Goal: Task Accomplishment & Management: Manage account settings

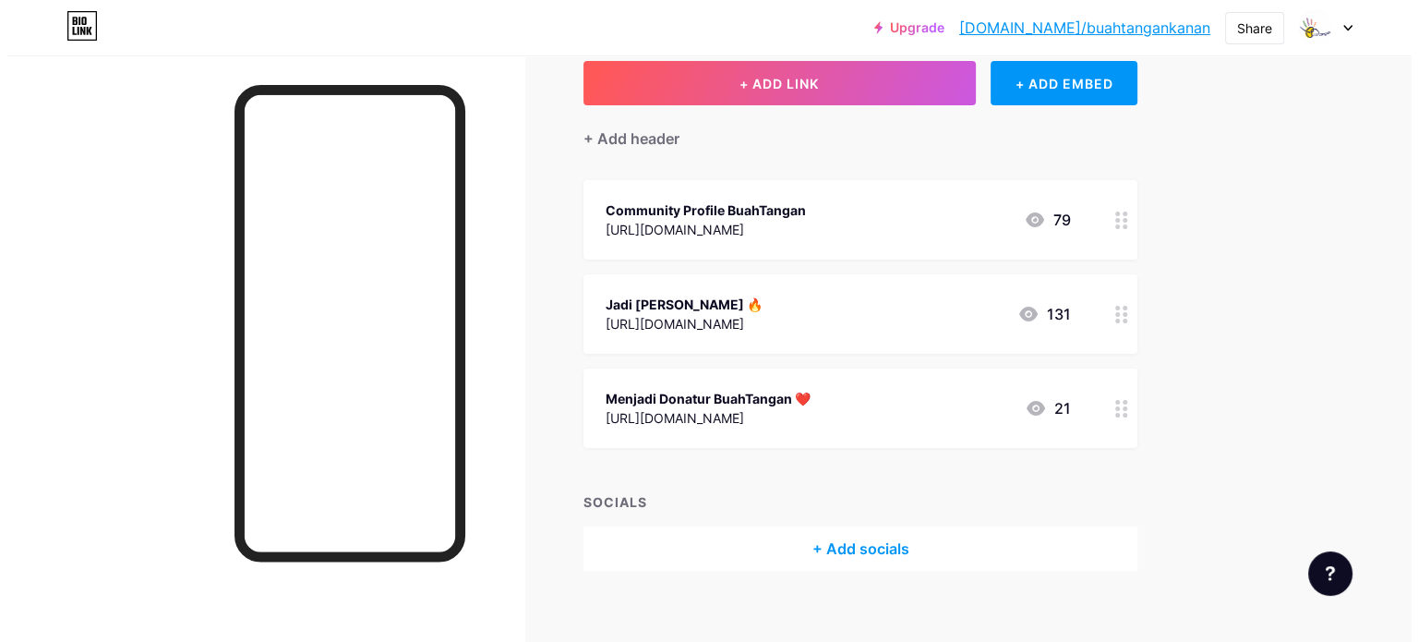
scroll to position [114, 0]
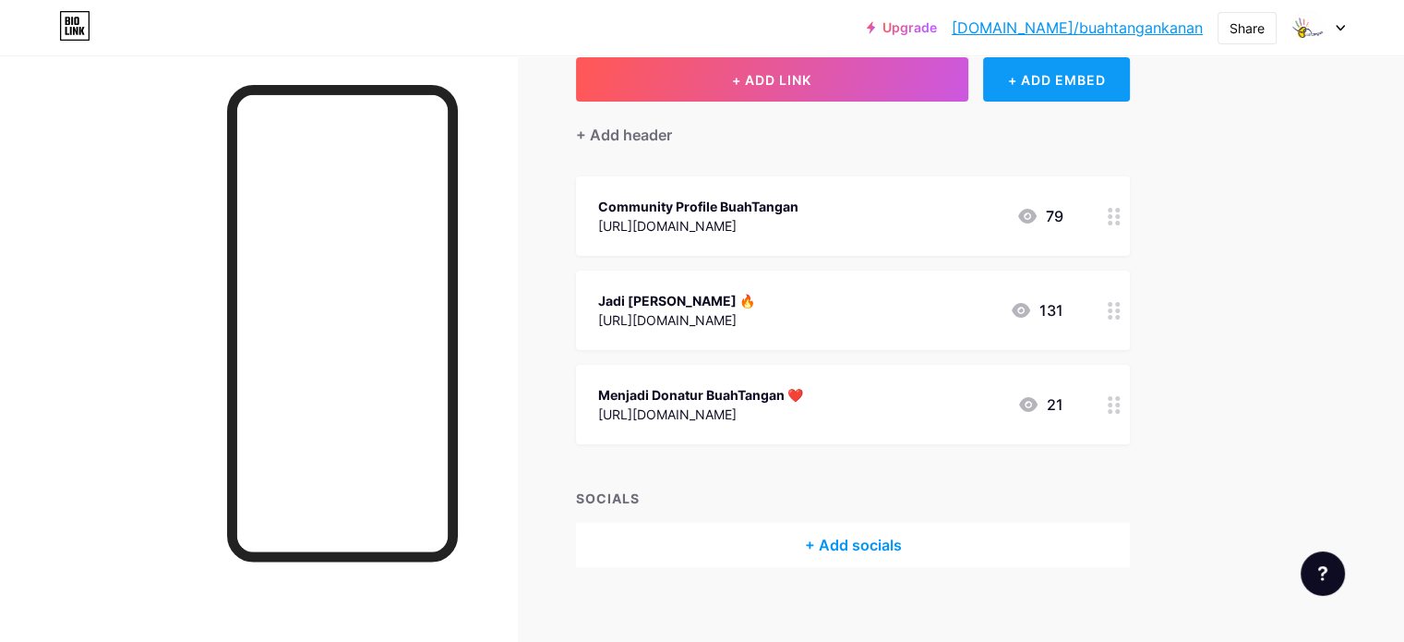
click at [1106, 88] on div "+ ADD EMBED" at bounding box center [1056, 79] width 147 height 44
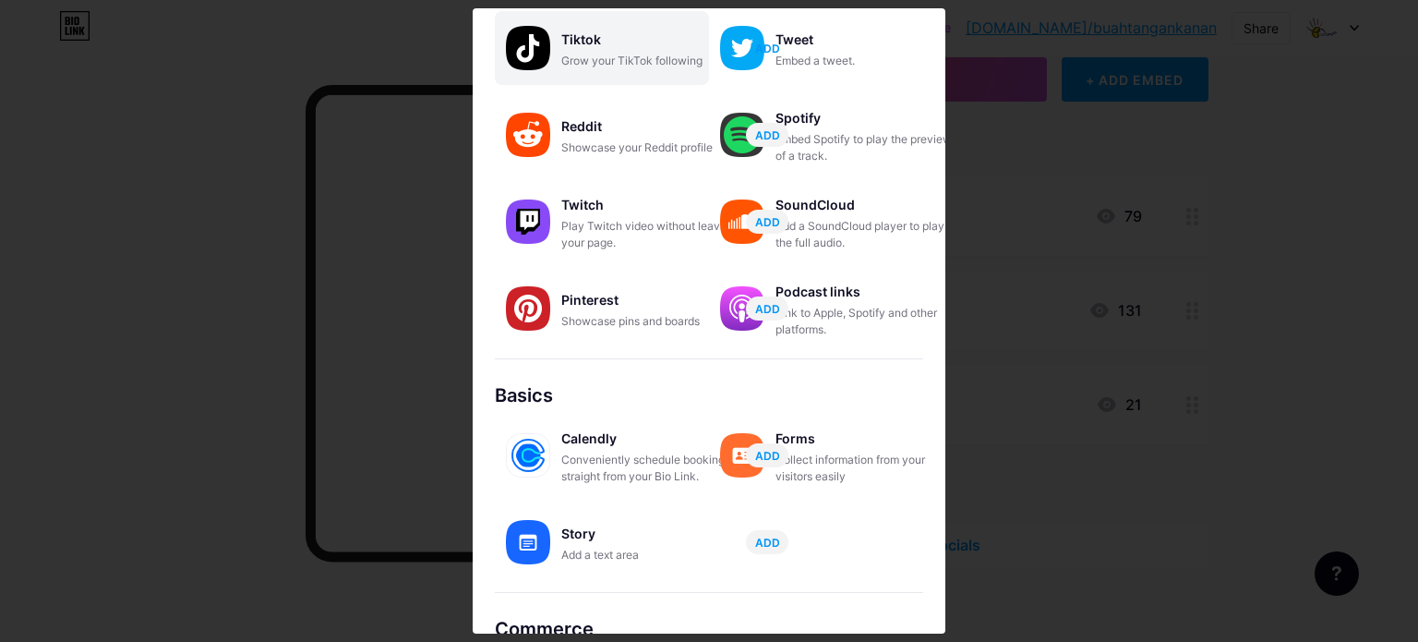
scroll to position [314, 0]
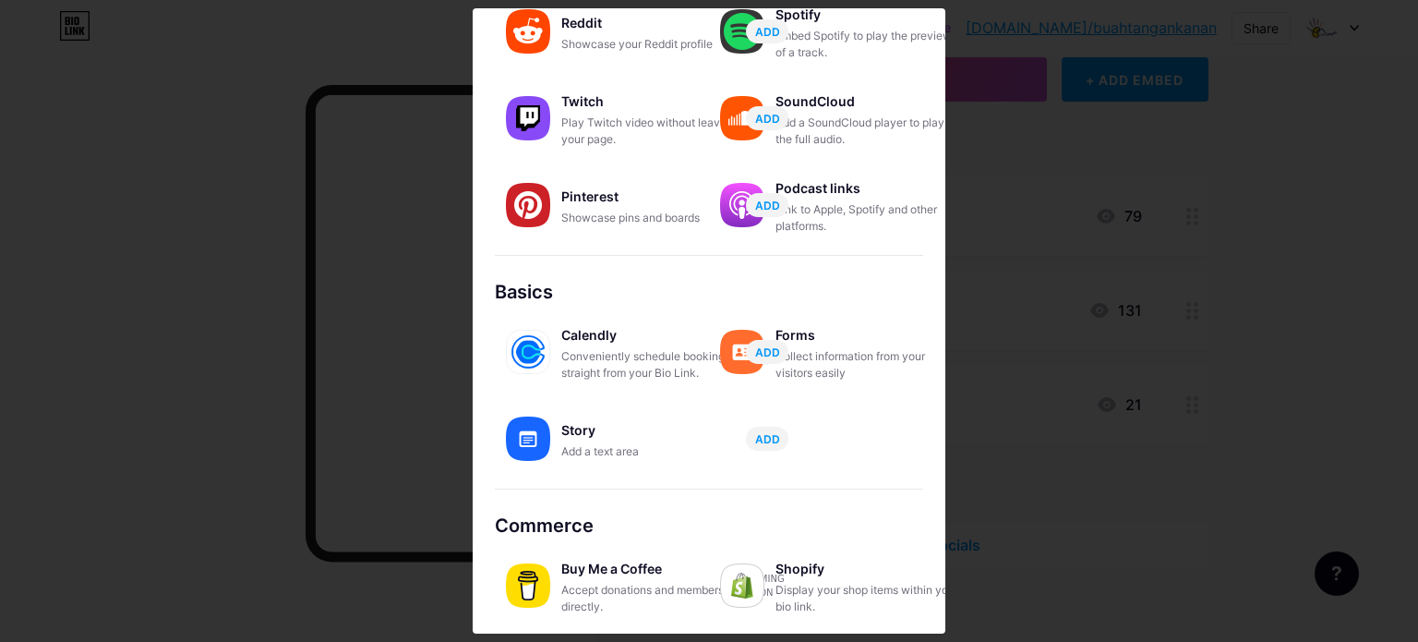
click at [776, 264] on div "Content YouTube Play YouTube video without leaving your page. ADD Vimeo Play Vi…" at bounding box center [709, 40] width 428 height 513
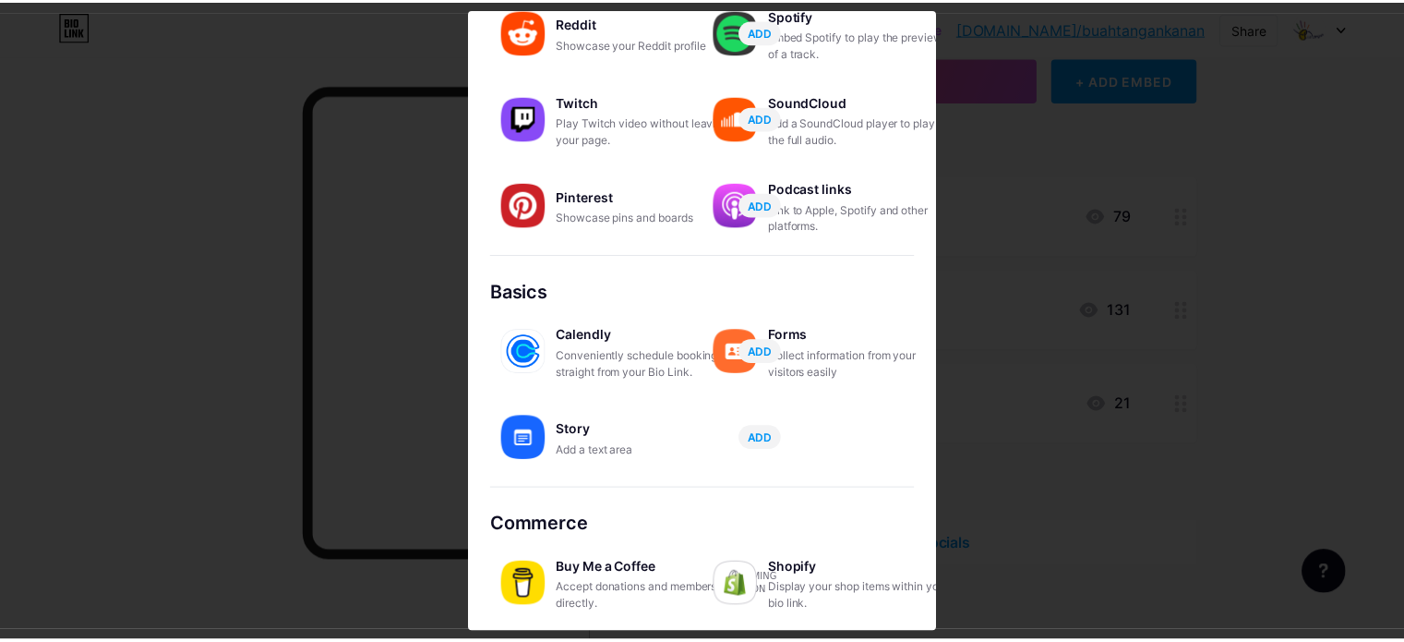
scroll to position [0, 0]
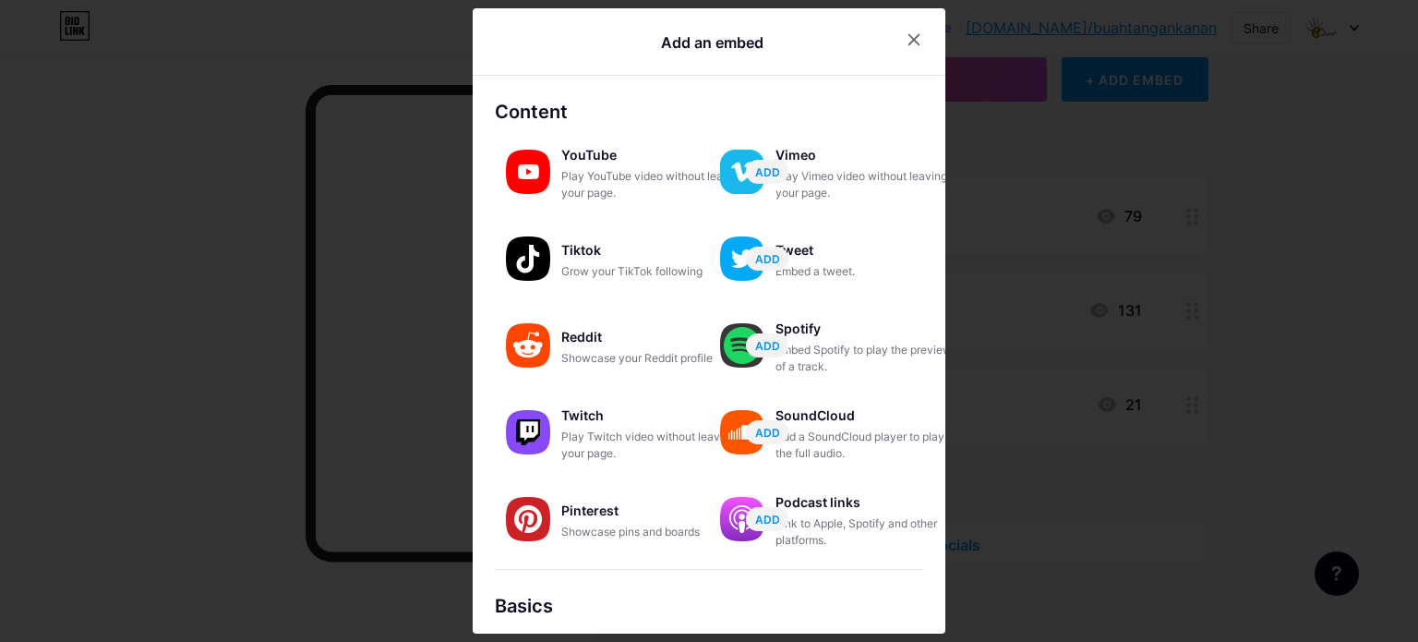
click at [1011, 437] on div at bounding box center [709, 321] width 1418 height 642
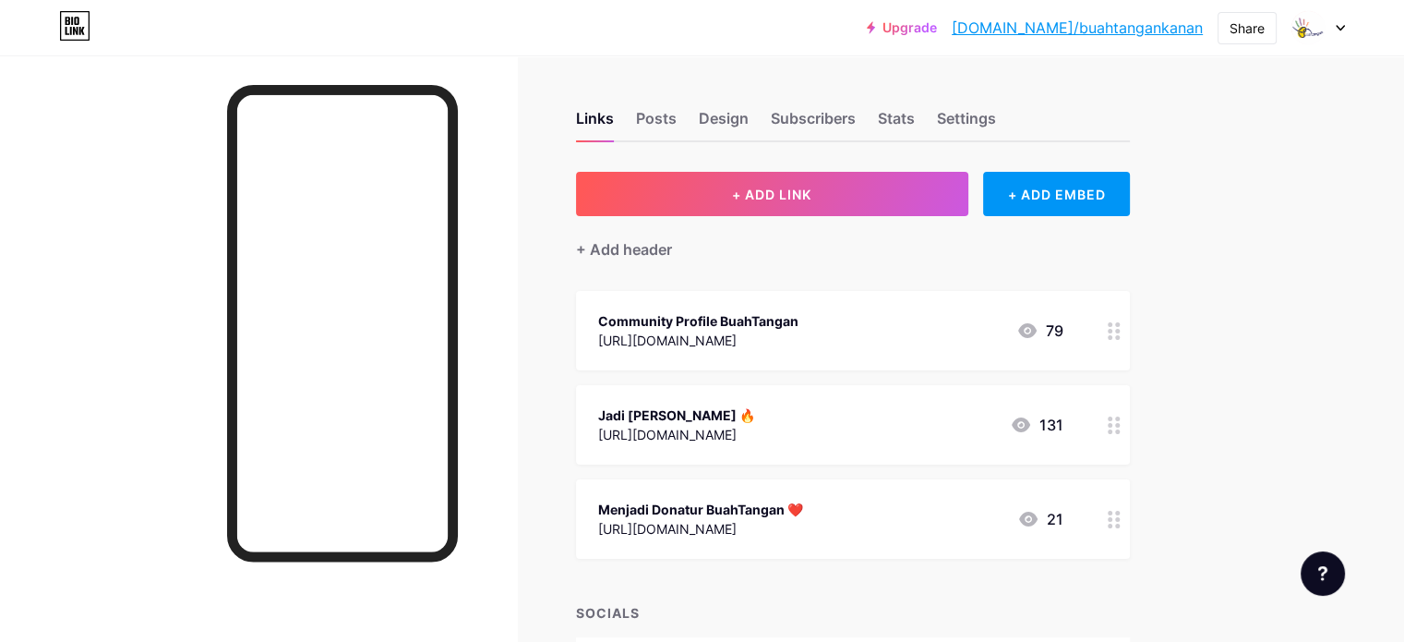
click at [517, 337] on div at bounding box center [258, 376] width 517 height 642
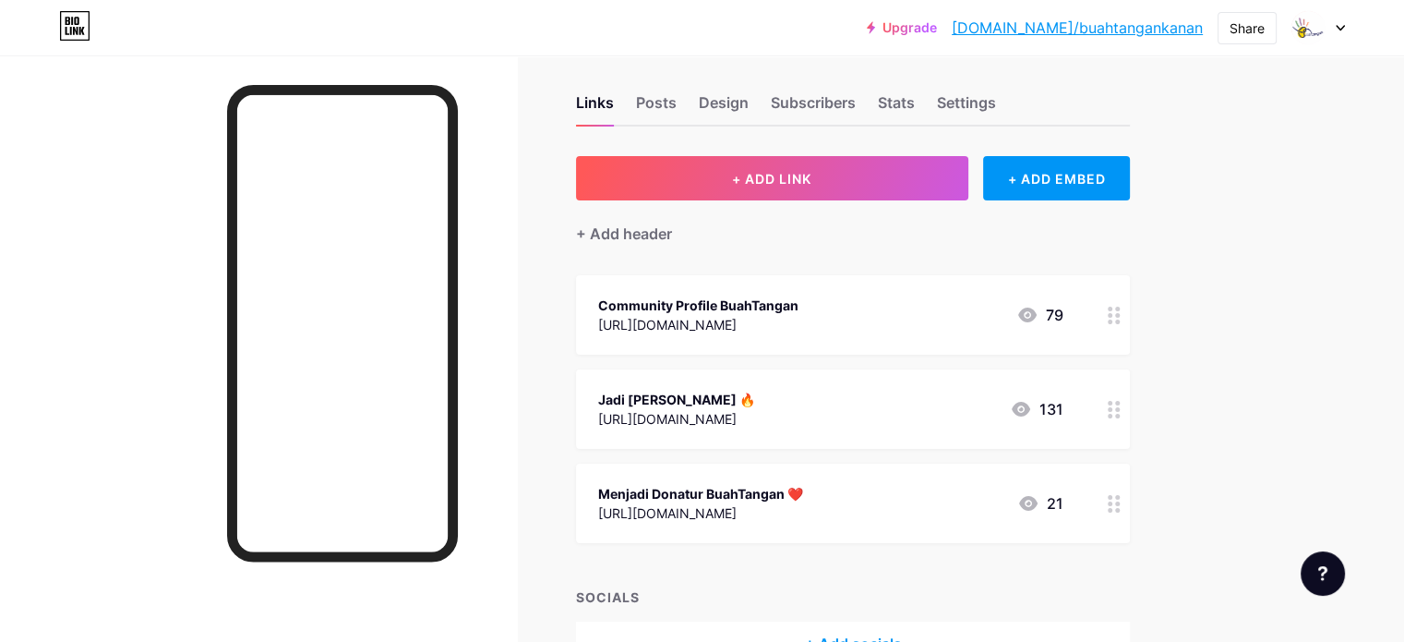
scroll to position [11, 0]
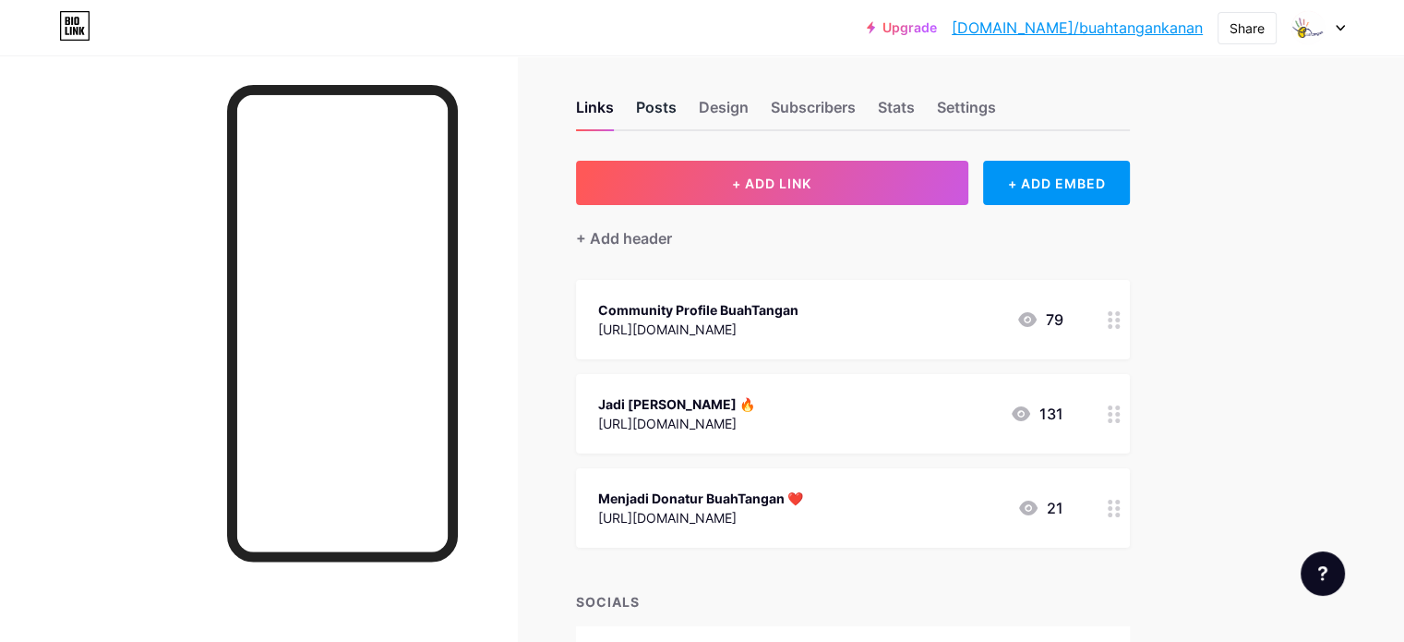
click at [677, 113] on div "Posts" at bounding box center [656, 112] width 41 height 33
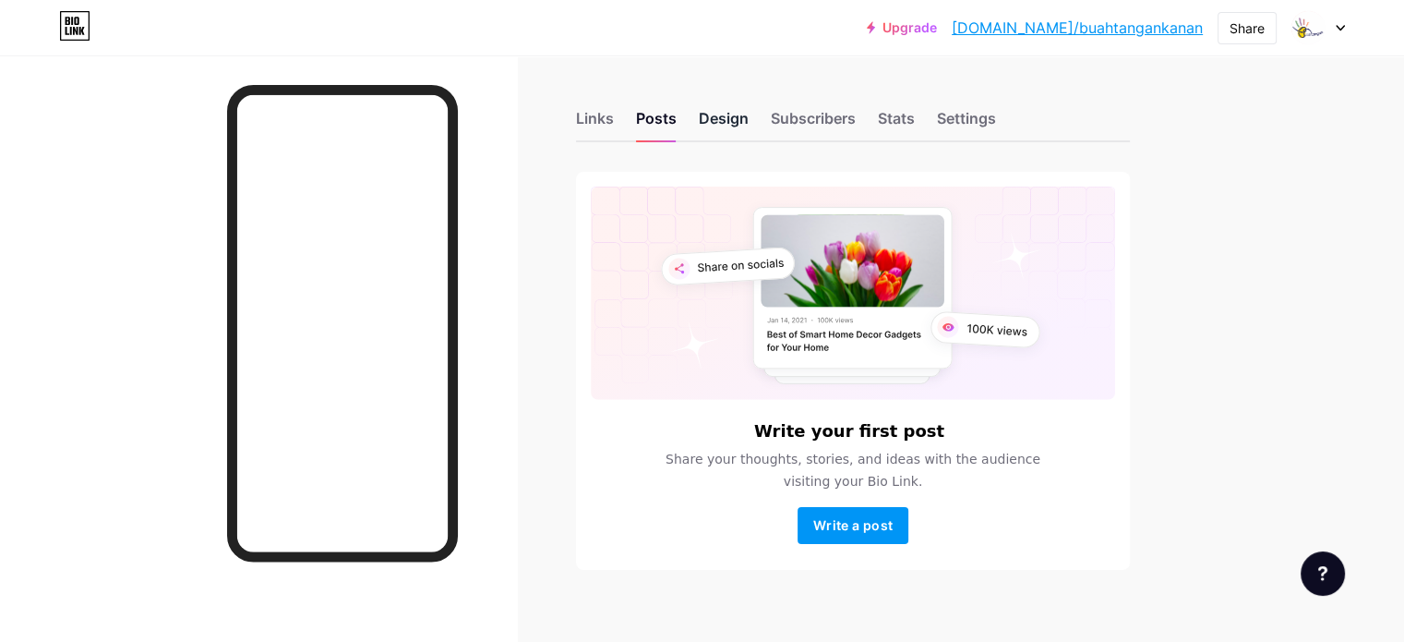
click at [749, 128] on div "Design" at bounding box center [724, 123] width 50 height 33
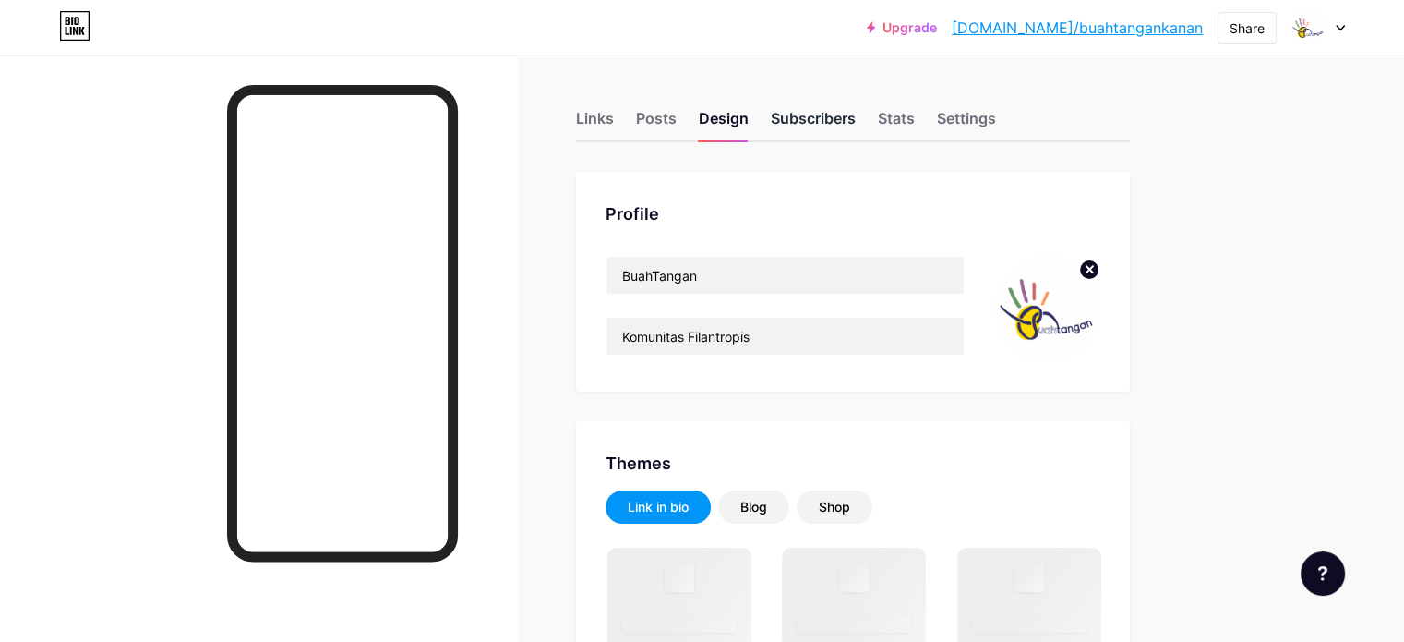
click at [853, 126] on div "Subscribers" at bounding box center [813, 123] width 85 height 33
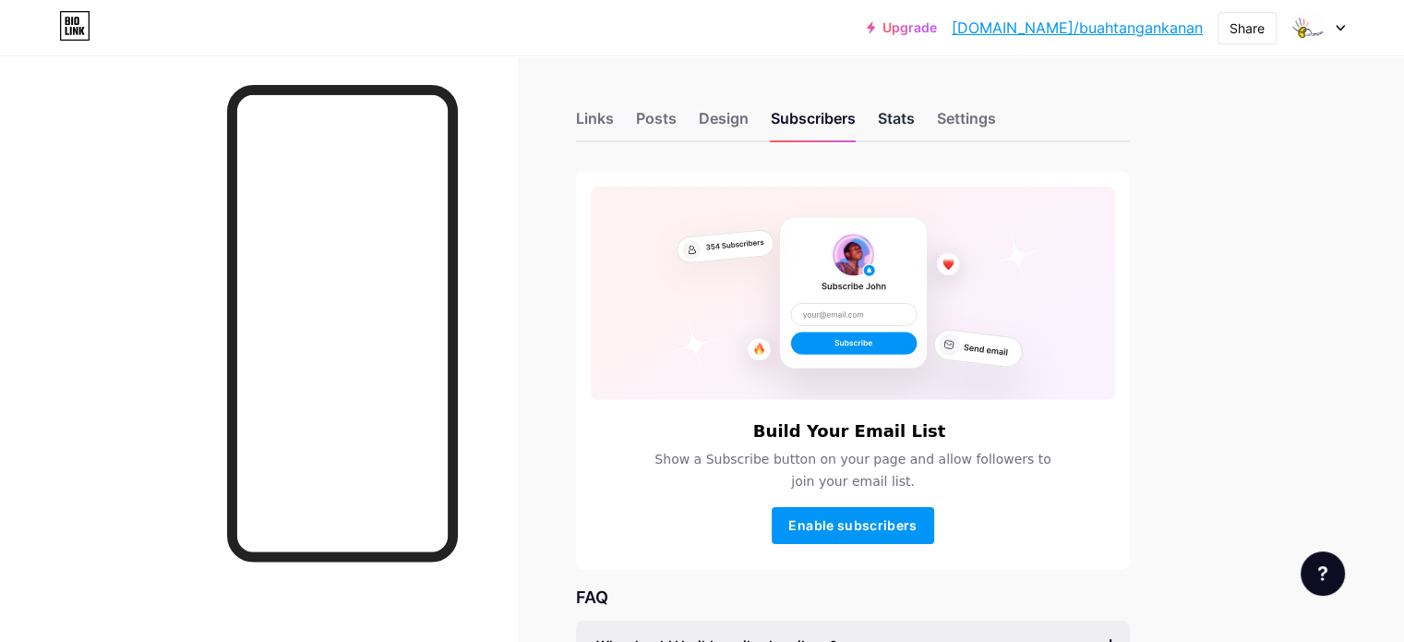
click at [915, 107] on div "Stats" at bounding box center [896, 123] width 37 height 33
click at [614, 110] on div "Links" at bounding box center [595, 123] width 38 height 33
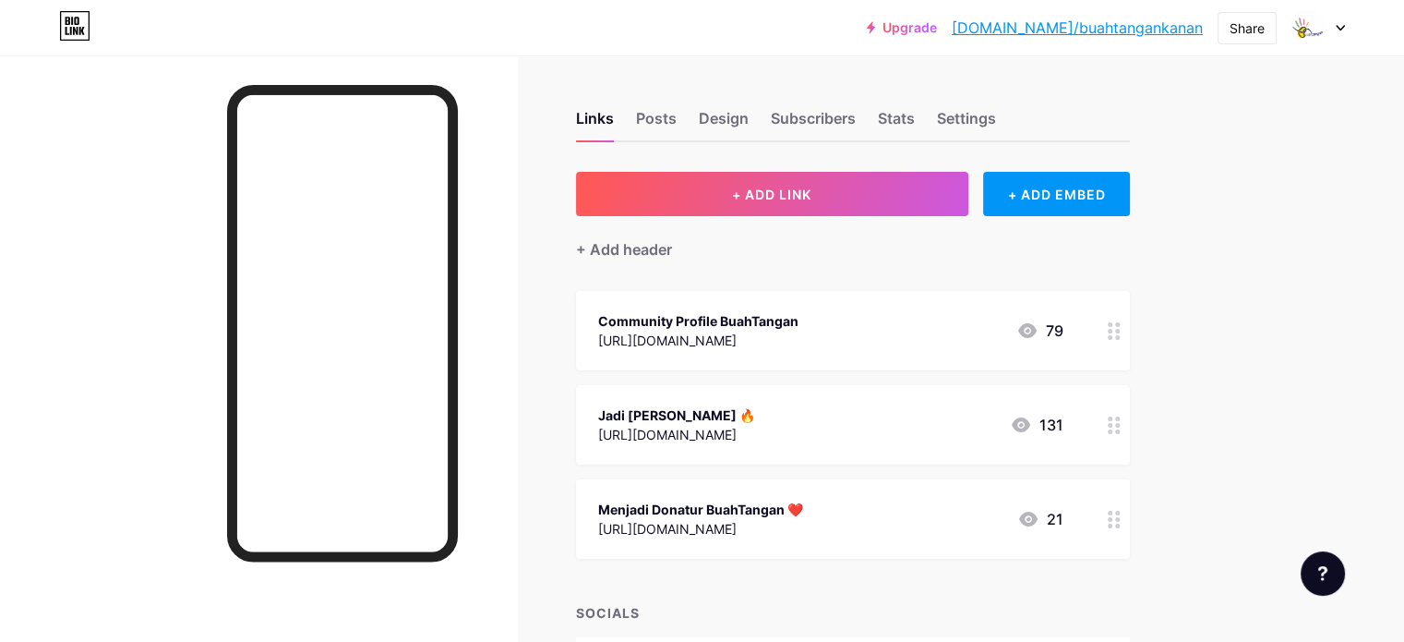
scroll to position [130, 0]
